Goal: Download file/media

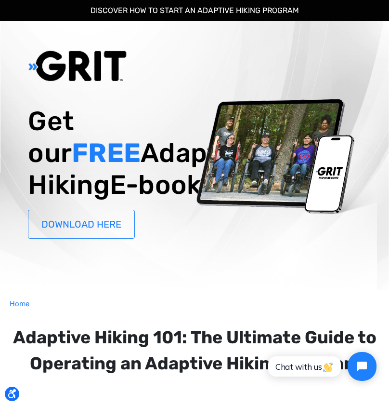
click at [121, 238] on link "DOWNLOAD HERE" at bounding box center [81, 224] width 107 height 29
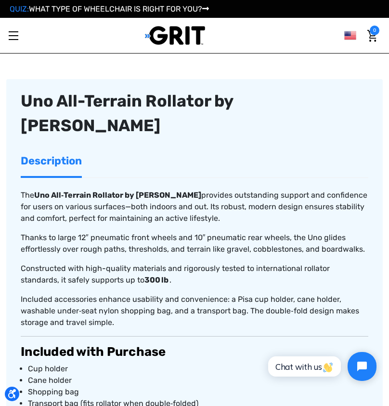
scroll to position [619, 0]
